Goal: Check status

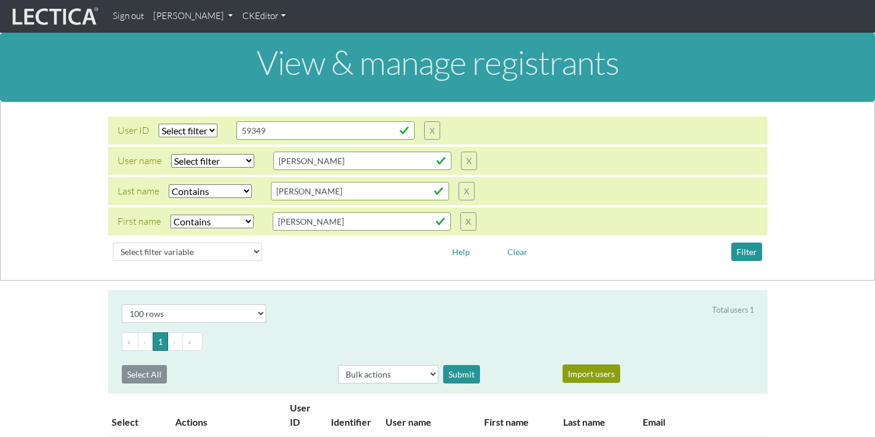
select select "icontains"
select select "100"
type input "59349"
click at [210, 134] on select "Select filter Equals List" at bounding box center [188, 131] width 59 height 14
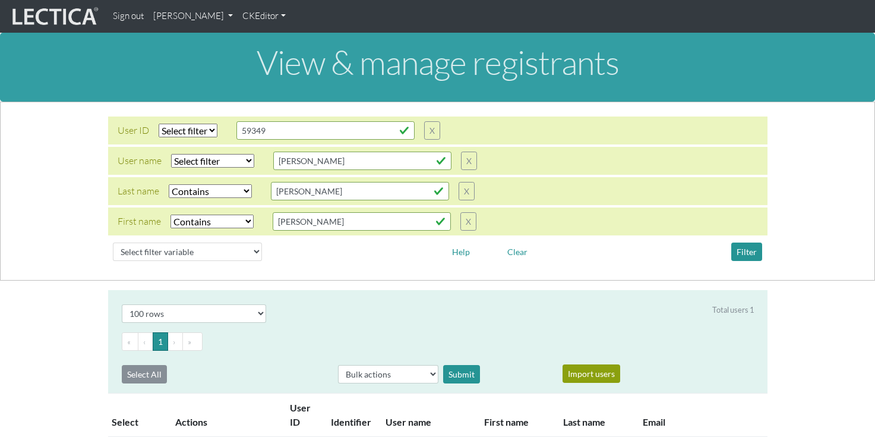
select select "equal"
click at [159, 124] on select "Select filter Equals List" at bounding box center [188, 131] width 59 height 14
click at [238, 222] on select "Select filter Equals Does not equal Contains Does not contain Starts with Ends …" at bounding box center [212, 222] width 83 height 14
select select
click at [171, 215] on select "Select filter Equals Does not equal Contains Does not contain Starts with Ends …" at bounding box center [212, 222] width 83 height 14
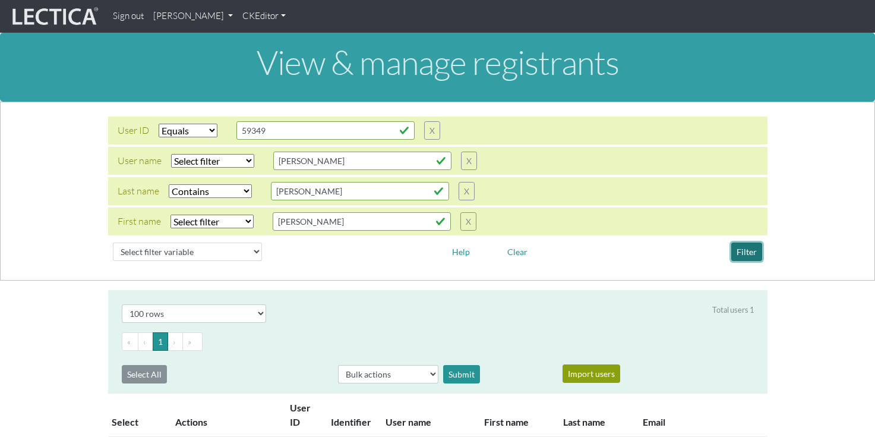
click at [741, 254] on button "Filter" at bounding box center [747, 251] width 31 height 18
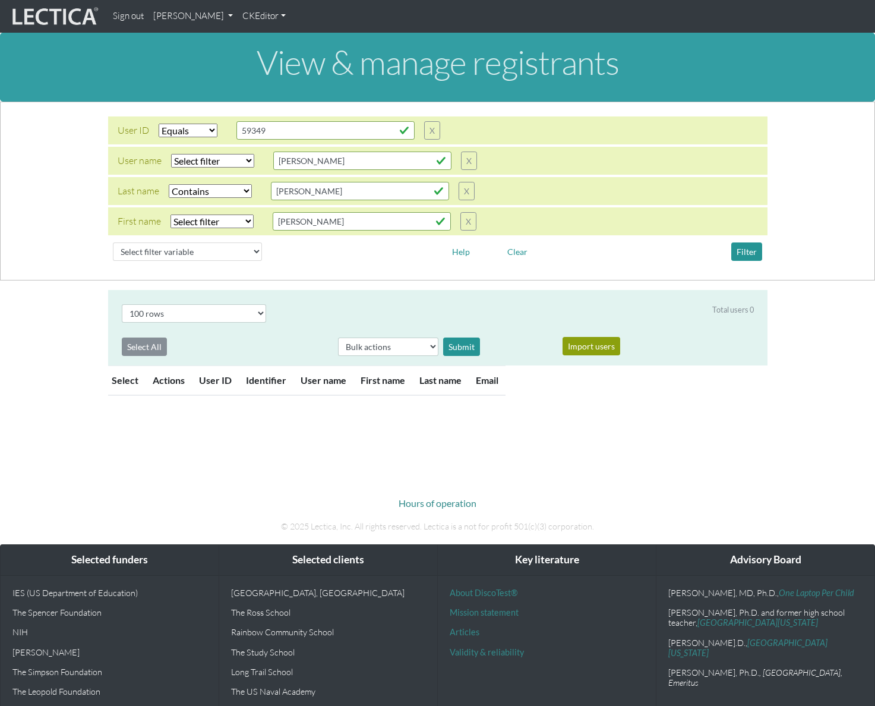
click at [232, 188] on select "Select filter Equals Does not equal Contains Does not contain Starts with Ends …" at bounding box center [210, 191] width 83 height 14
select select
click at [169, 184] on select "Select filter Equals Does not equal Contains Does not contain Starts with Ends …" at bounding box center [210, 191] width 83 height 14
click at [739, 256] on button "Filter" at bounding box center [747, 251] width 31 height 18
